Goal: Information Seeking & Learning: Find specific fact

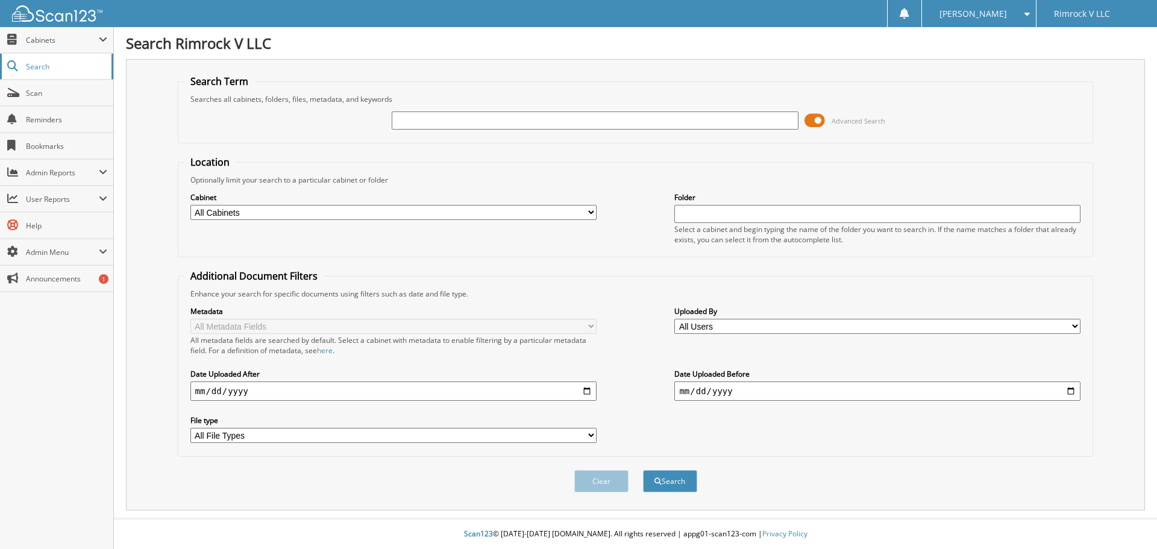
click at [42, 64] on span "Search" at bounding box center [66, 66] width 80 height 10
drag, startPoint x: 0, startPoint y: 0, endPoint x: 439, endPoint y: 121, distance: 455.7
click at [439, 121] on input "text" at bounding box center [595, 120] width 406 height 18
type input "t2577a"
click at [643, 470] on button "Search" at bounding box center [670, 481] width 54 height 22
